Goal: Task Accomplishment & Management: Manage account settings

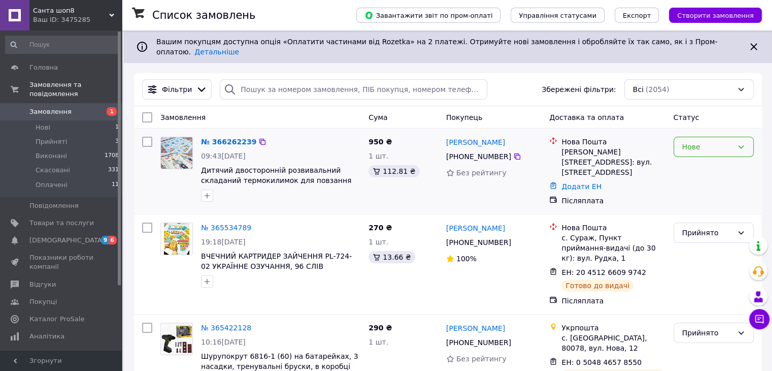
click at [738, 143] on icon at bounding box center [741, 147] width 8 height 8
click at [727, 160] on li "Прийнято" at bounding box center [713, 161] width 79 height 18
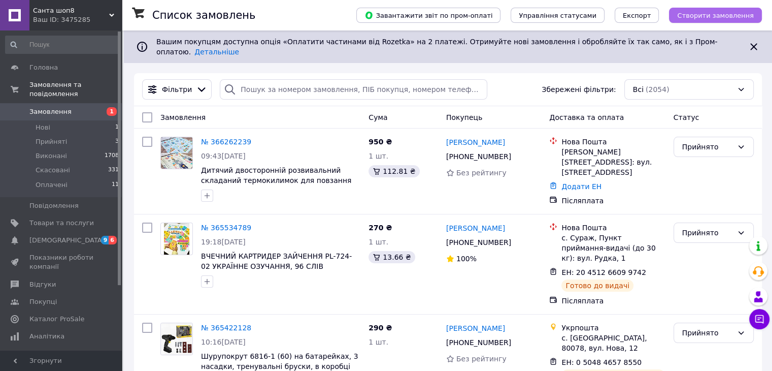
click at [733, 15] on span "Створити замовлення" at bounding box center [715, 16] width 77 height 8
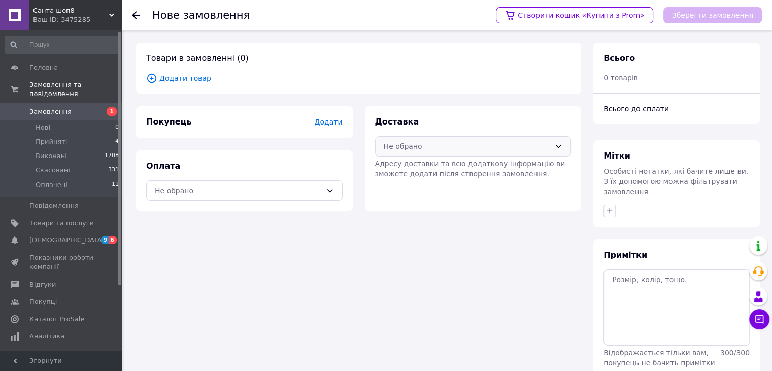
click at [478, 144] on div "Не обрано" at bounding box center [467, 146] width 167 height 11
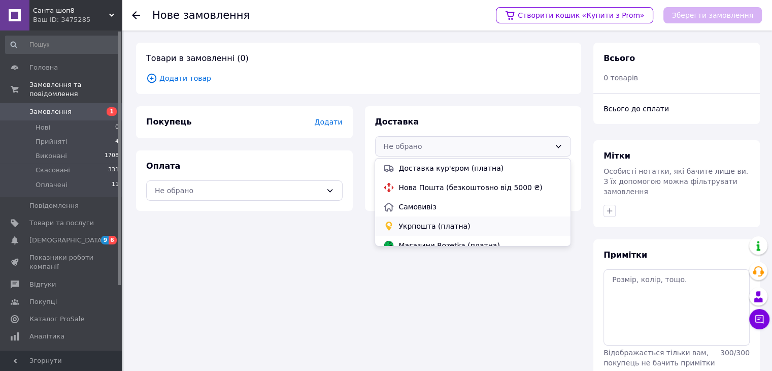
click at [471, 223] on span "Укрпошта (платна)" at bounding box center [481, 226] width 164 height 10
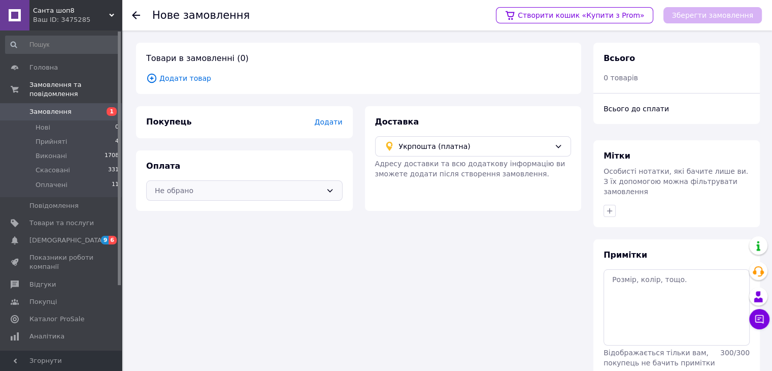
click at [307, 189] on div "Не обрано" at bounding box center [238, 190] width 167 height 11
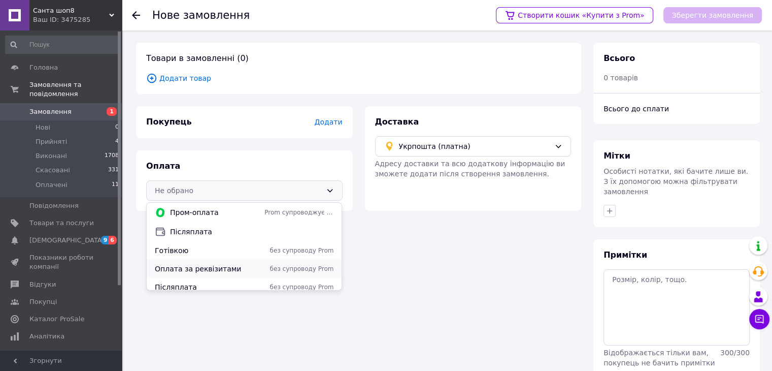
click at [275, 269] on span "без супроводу Prom" at bounding box center [299, 269] width 69 height 9
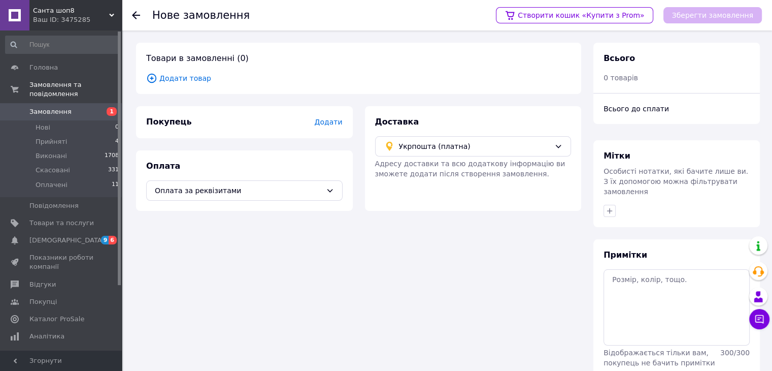
click at [195, 78] on span "Додати товар" at bounding box center [358, 78] width 425 height 11
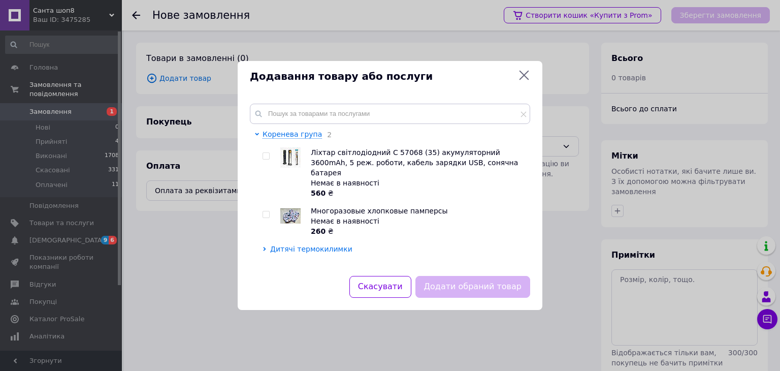
click at [319, 245] on span "Дитячі термокилимки" at bounding box center [311, 249] width 82 height 8
click at [348, 263] on span "Термосилімки 180/200" at bounding box center [320, 267] width 84 height 8
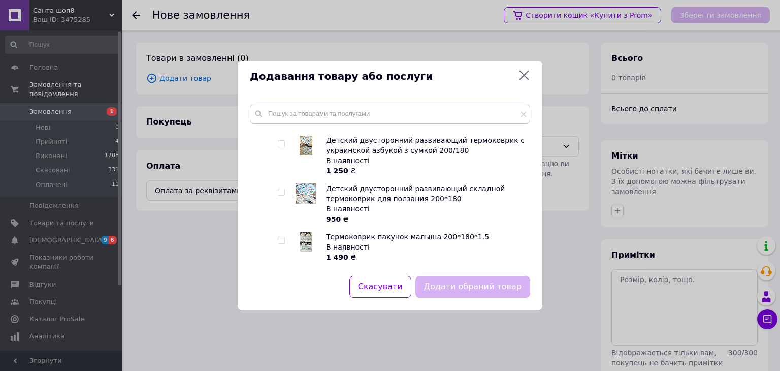
scroll to position [254, 0]
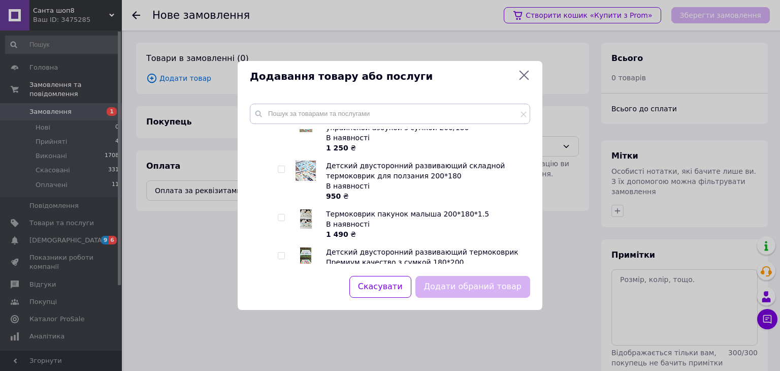
click at [281, 214] on input "checkbox" at bounding box center [281, 217] width 7 height 7
checkbox input "true"
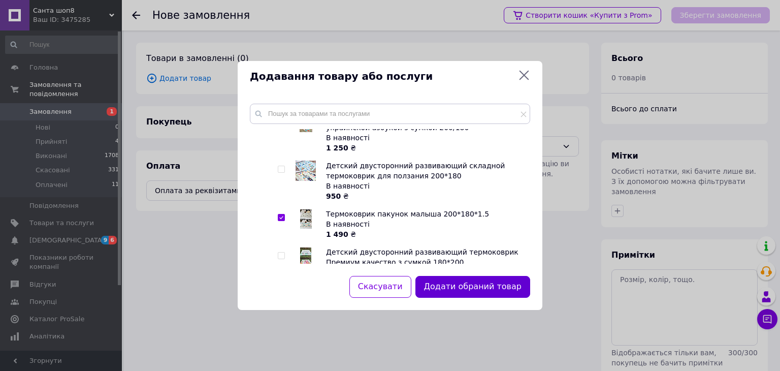
click at [473, 281] on button "Додати обраний товар" at bounding box center [472, 287] width 115 height 22
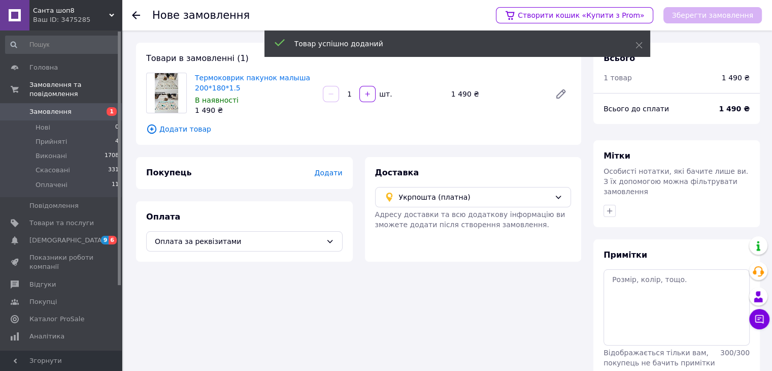
click at [327, 175] on span "Додати" at bounding box center [328, 173] width 28 height 8
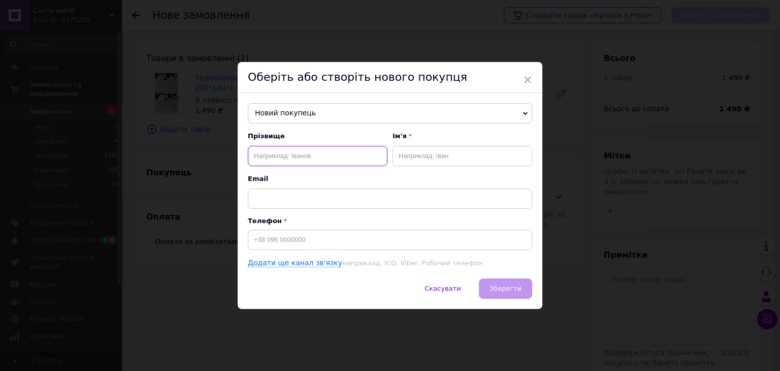
click at [323, 146] on input "text" at bounding box center [318, 156] width 140 height 20
type input "[PERSON_NAME]"
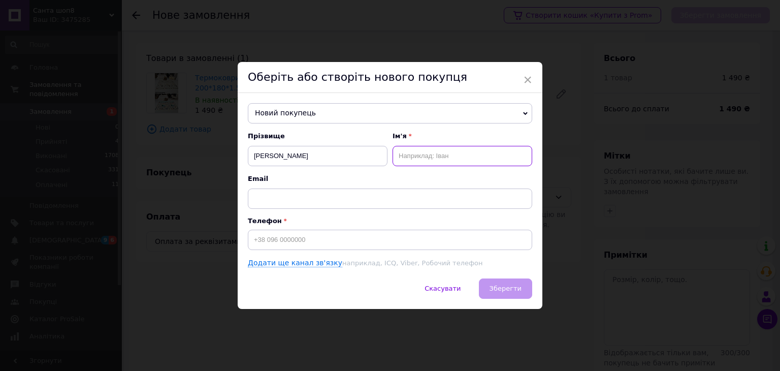
click at [462, 149] on input "text" at bounding box center [463, 156] width 140 height 20
type input "[PERSON_NAME]"
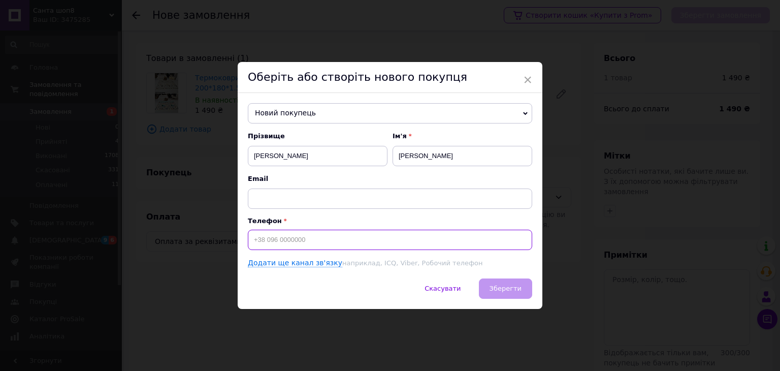
click at [281, 240] on input at bounding box center [390, 240] width 284 height 20
type input "[PHONE_NUMBER]"
click at [512, 289] on span "Зберегти" at bounding box center [505, 288] width 32 height 8
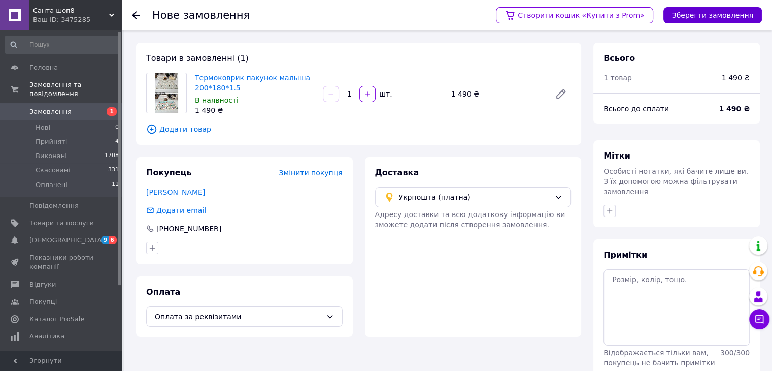
click at [715, 15] on button "Зберегти замовлення" at bounding box center [713, 15] width 99 height 16
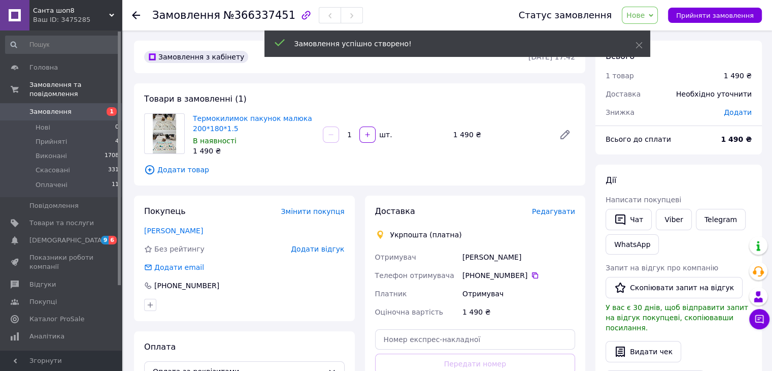
click at [572, 214] on span "Редагувати" at bounding box center [553, 211] width 43 height 8
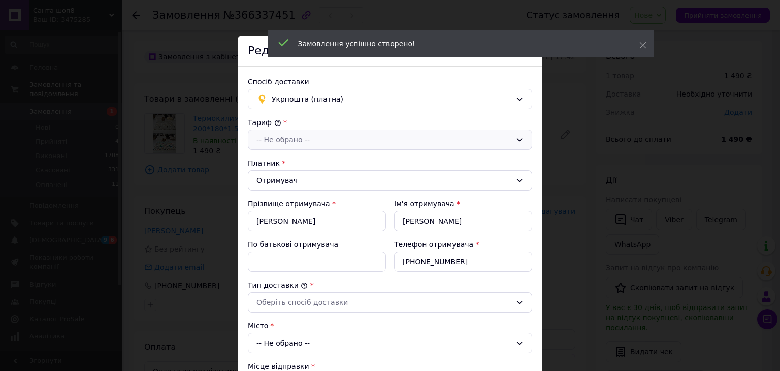
click at [302, 144] on div "-- Не обрано --" at bounding box center [383, 139] width 255 height 11
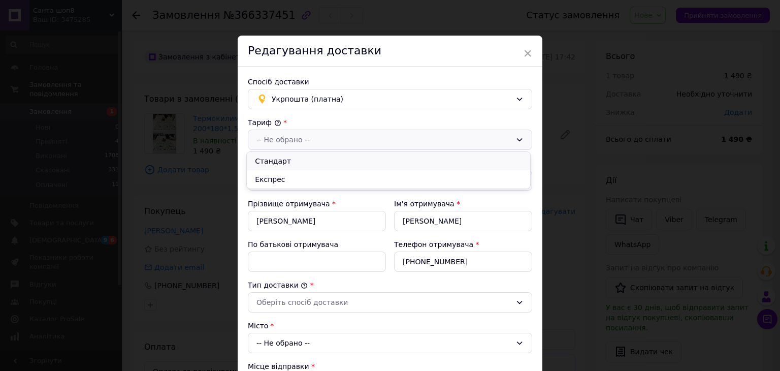
click at [304, 161] on li "Стандарт" at bounding box center [388, 161] width 283 height 18
click at [304, 309] on div "Оберіть спосіб доставки" at bounding box center [390, 302] width 284 height 20
click at [305, 321] on li "Склад - склад" at bounding box center [388, 322] width 283 height 18
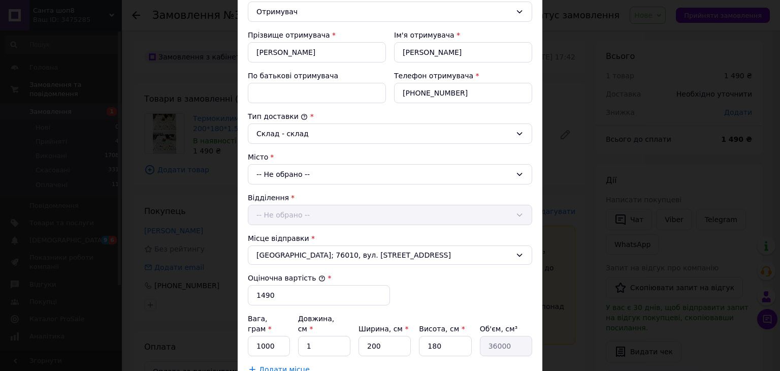
scroll to position [203, 0]
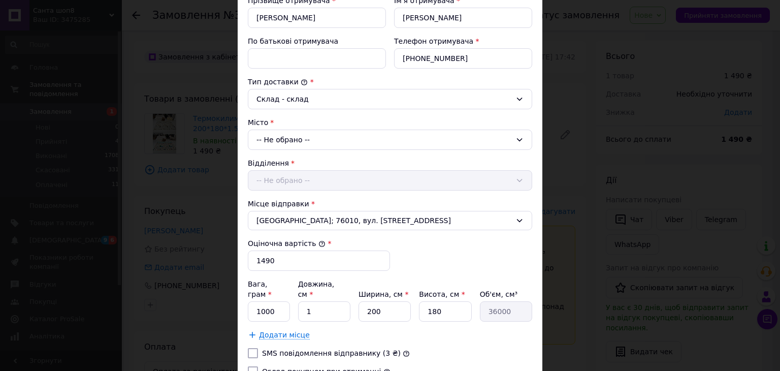
click at [291, 146] on div "-- Не обрано --" at bounding box center [390, 139] width 284 height 20
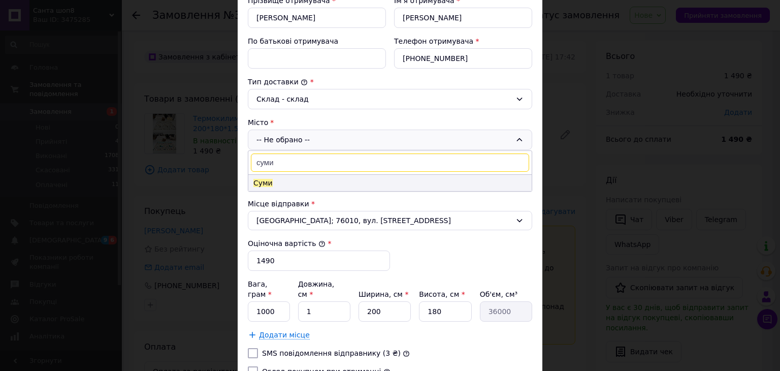
type input "суми"
click at [287, 180] on li "Суми" at bounding box center [389, 183] width 283 height 16
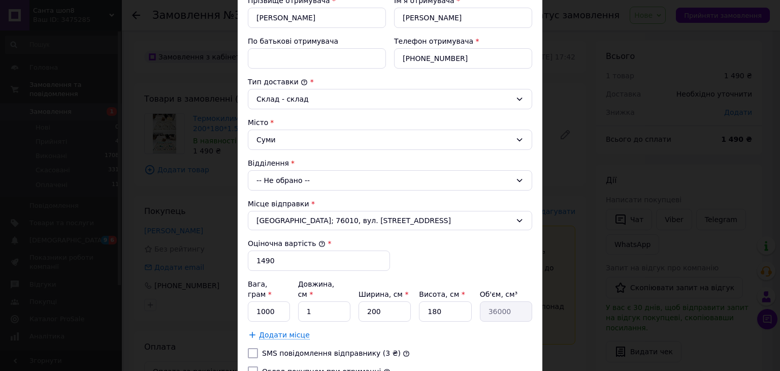
click at [289, 181] on div "-- Не обрано --" at bounding box center [390, 180] width 284 height 20
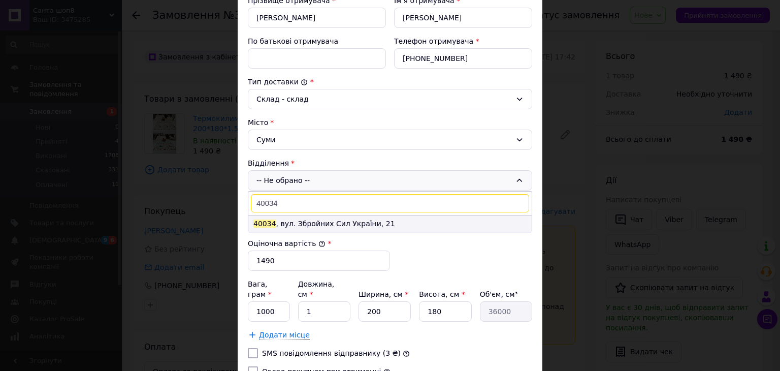
type input "40034"
click at [328, 224] on li "40034 , вул. Збройних Сил України, 21" at bounding box center [389, 223] width 283 height 16
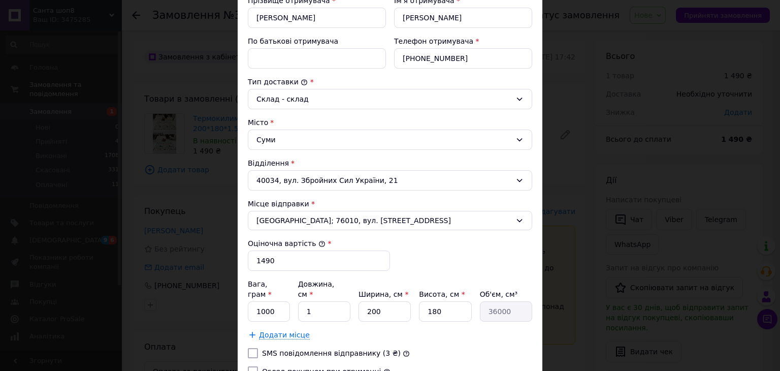
click at [328, 224] on div "[GEOGRAPHIC_DATA]; 76010, вул. [STREET_ADDRESS]" at bounding box center [390, 220] width 284 height 19
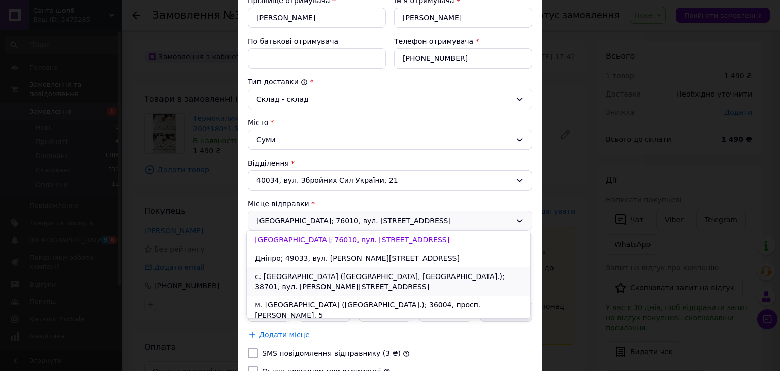
click at [319, 268] on li "с. [GEOGRAPHIC_DATA] ([GEOGRAPHIC_DATA], [GEOGRAPHIC_DATA].); 38701, вул. [PERS…" at bounding box center [388, 281] width 283 height 28
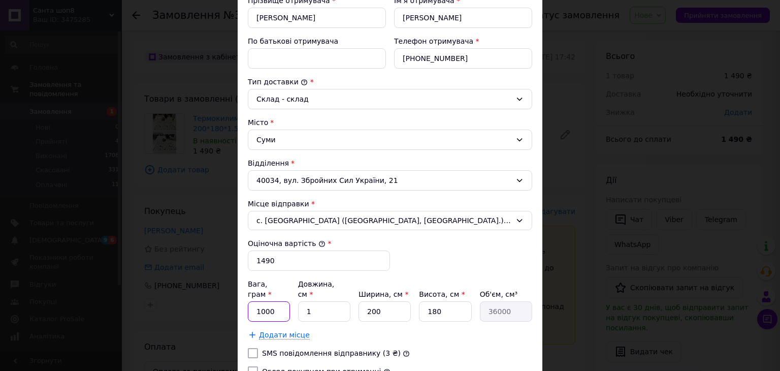
click at [276, 302] on input "1000" at bounding box center [269, 311] width 42 height 20
type input "1"
type input "900"
click at [331, 303] on input "1" at bounding box center [324, 311] width 52 height 20
type input "9"
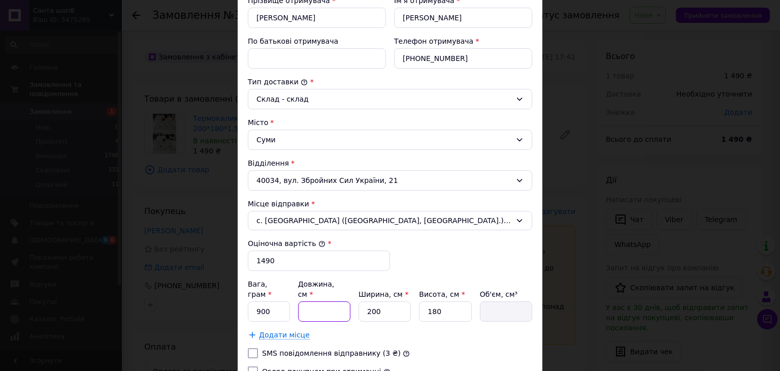
type input "324000"
type input "90"
type input "3240000"
type input "90"
drag, startPoint x: 395, startPoint y: 301, endPoint x: 351, endPoint y: 307, distance: 44.1
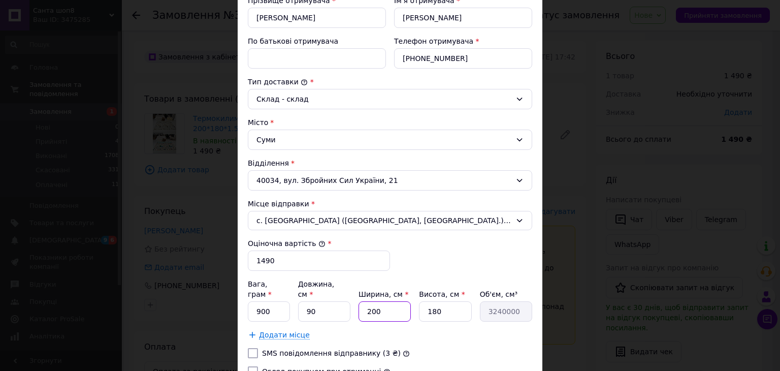
click at [351, 307] on div "Вага, грам * 900 Довжина, см * 90 Ширина, см * 200 Висота, см * 180 Об'єм, см³ …" at bounding box center [390, 300] width 284 height 43
type input "4"
type input "64800"
type input "40"
type input "648000"
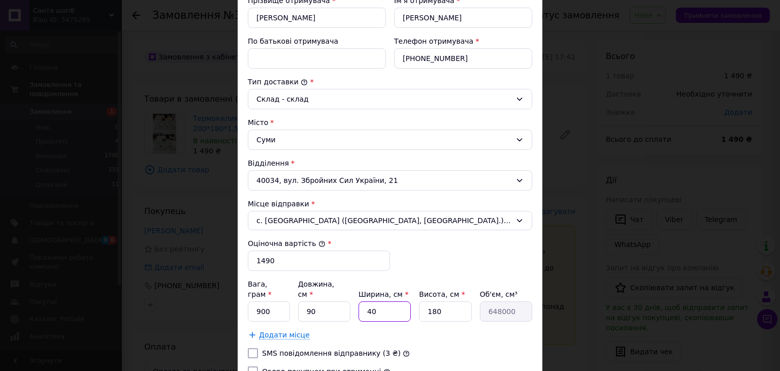
type input "40"
drag, startPoint x: 466, startPoint y: 301, endPoint x: 341, endPoint y: 319, distance: 126.2
click at [341, 319] on div "Вага, грам * 900 Довжина, см * 90 Ширина, см * 40 Висота, см * 180 Об'єм, см³ 6…" at bounding box center [390, 309] width 284 height 61
type input "1"
type input "3600"
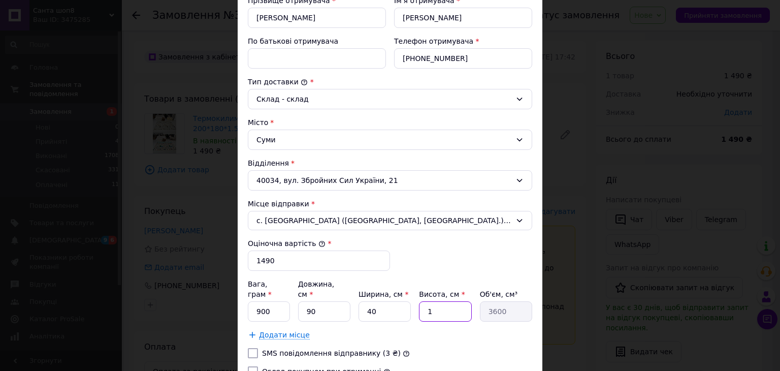
type input "16"
type input "57600"
type input "16"
click at [249, 366] on input "Огляд покупцем при отриманні" at bounding box center [253, 371] width 10 height 10
checkbox input "true"
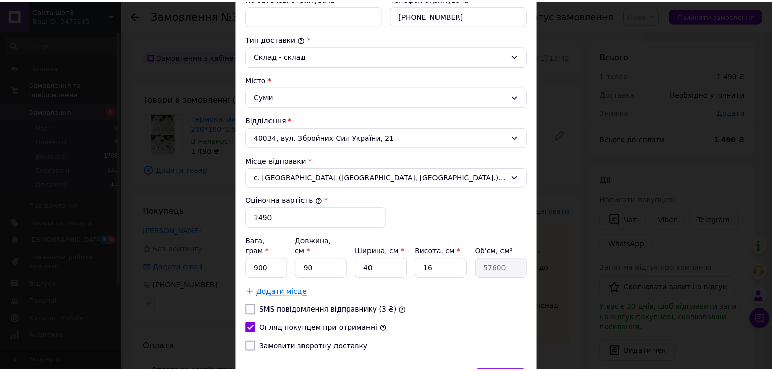
scroll to position [299, 0]
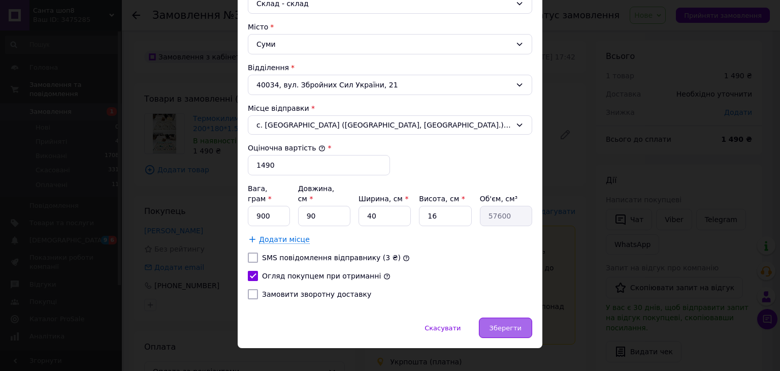
click at [506, 324] on span "Зберегти" at bounding box center [505, 328] width 32 height 8
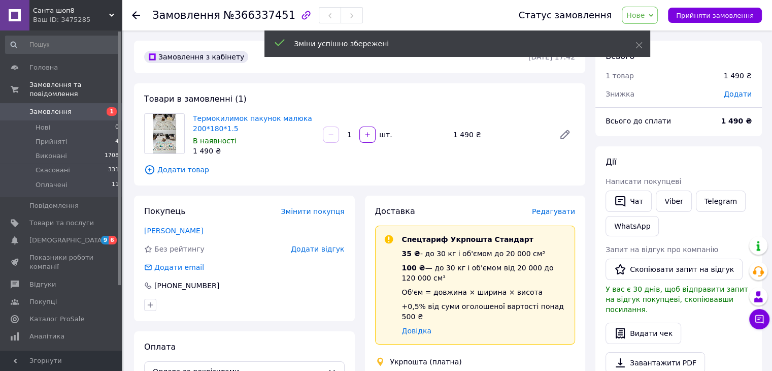
click at [658, 13] on span "Нове" at bounding box center [640, 15] width 36 height 17
click at [666, 32] on li "Прийнято" at bounding box center [646, 35] width 47 height 15
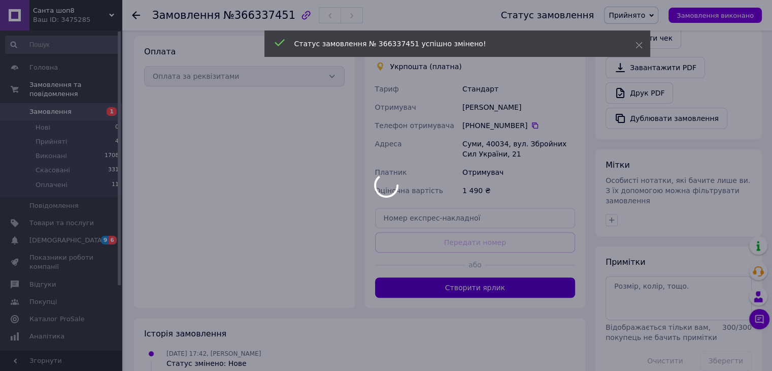
scroll to position [305, 0]
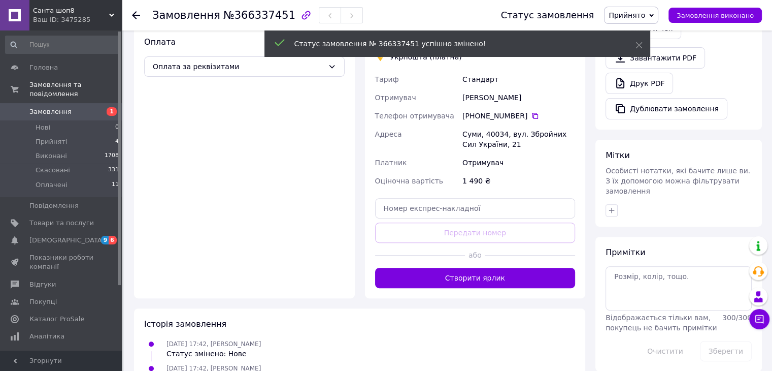
click at [488, 272] on button "Створити ярлик" at bounding box center [475, 278] width 201 height 20
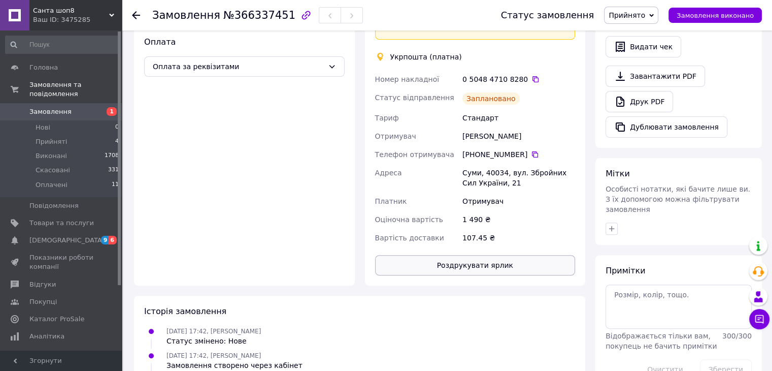
click at [503, 255] on button "Роздрукувати ярлик" at bounding box center [475, 265] width 201 height 20
click at [61, 103] on link "Замовлення 1" at bounding box center [62, 111] width 125 height 17
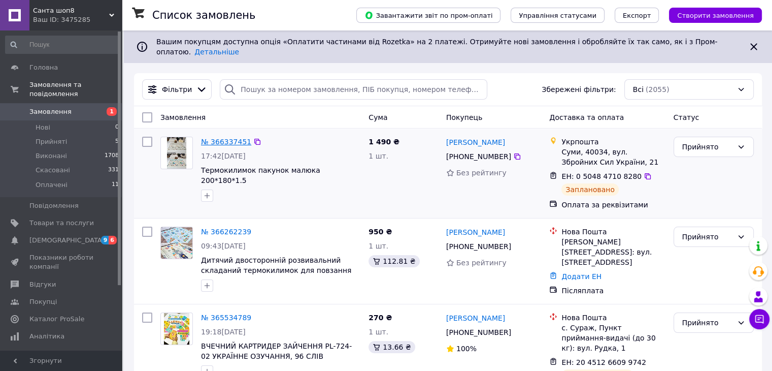
click at [233, 138] on link "№ 366337451" at bounding box center [226, 142] width 50 height 8
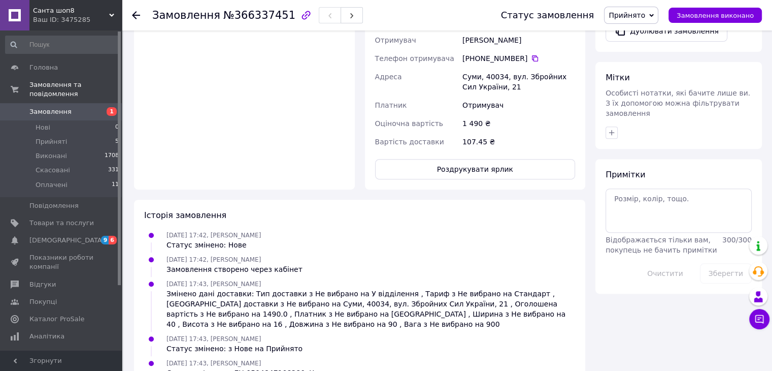
scroll to position [406, 0]
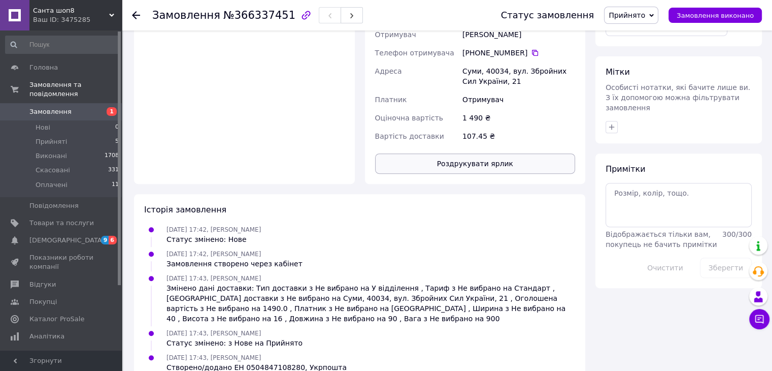
click at [508, 159] on button "Роздрукувати ярлик" at bounding box center [475, 163] width 201 height 20
